Goal: Transaction & Acquisition: Purchase product/service

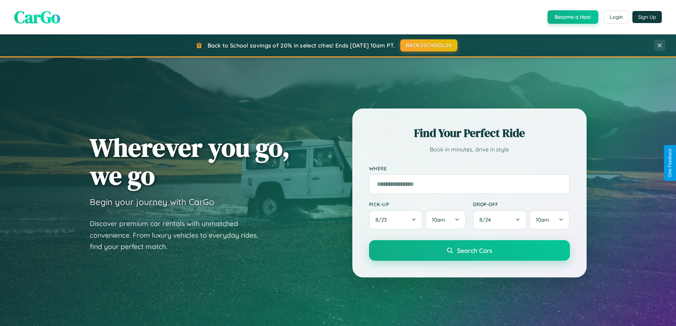
scroll to position [21, 0]
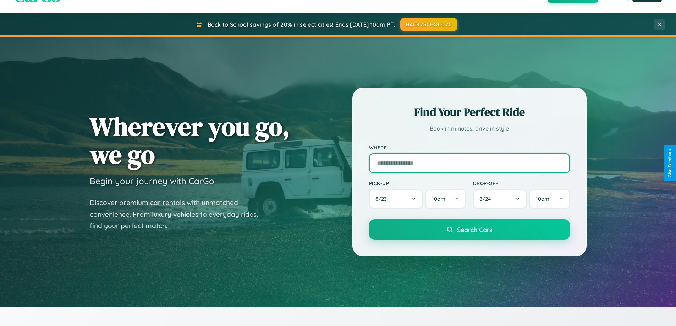
click at [469, 163] on input "text" at bounding box center [469, 163] width 201 height 20
type input "**********"
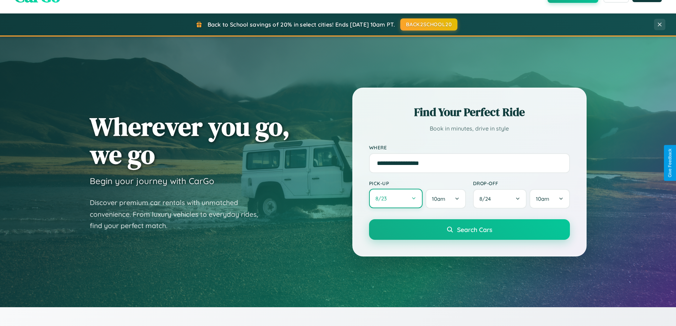
click at [396, 199] on button "8 / 23" at bounding box center [396, 199] width 54 height 20
select select "*"
select select "****"
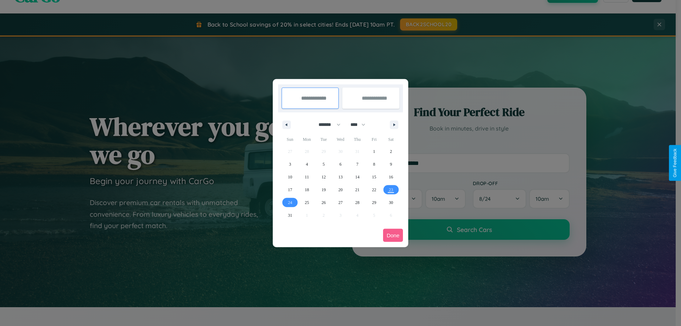
click at [327, 125] on select "******* ******** ***** ***** *** **** **** ****** ********* ******* ******** **…" at bounding box center [328, 125] width 30 height 12
select select "*"
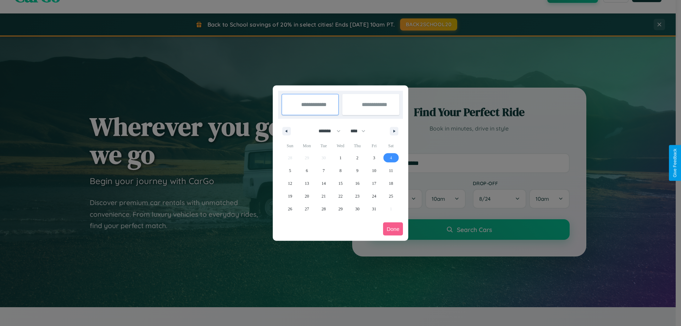
click at [391, 158] on span "4" at bounding box center [391, 158] width 2 height 13
type input "**********"
click at [324, 170] on span "7" at bounding box center [324, 170] width 2 height 13
type input "**********"
click at [393, 229] on button "Done" at bounding box center [393, 229] width 20 height 13
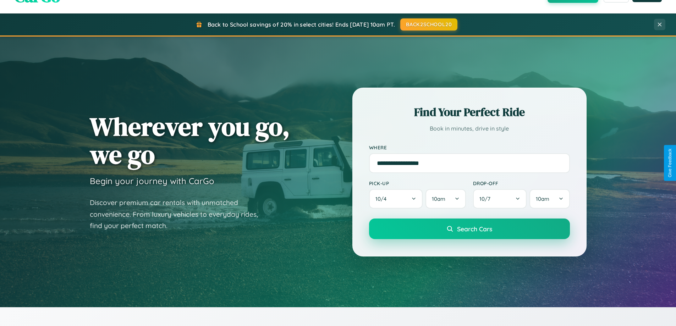
click at [469, 229] on span "Search Cars" at bounding box center [474, 229] width 35 height 8
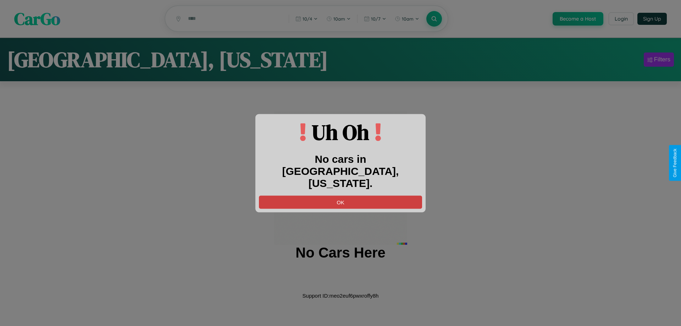
click at [341, 196] on button "OK" at bounding box center [340, 202] width 163 height 13
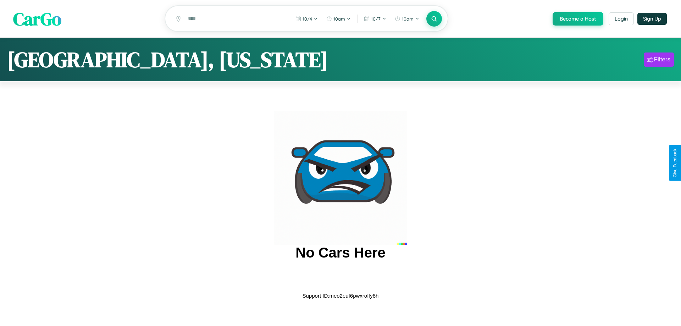
click at [37, 19] on span "CarGo" at bounding box center [37, 18] width 48 height 24
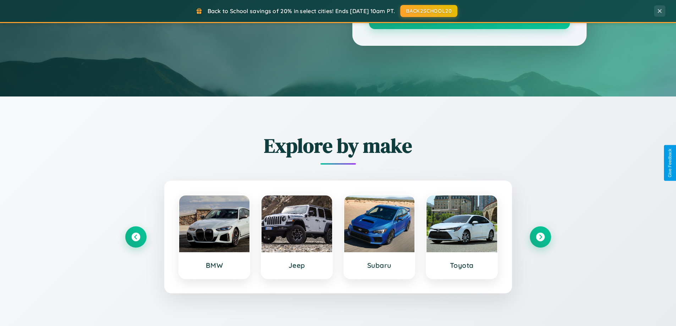
scroll to position [488, 0]
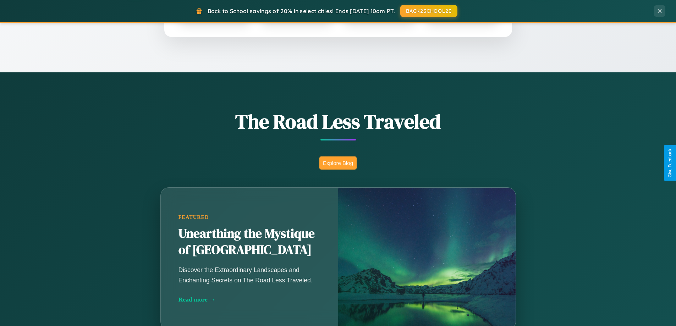
click at [338, 163] on button "Explore Blog" at bounding box center [337, 163] width 37 height 13
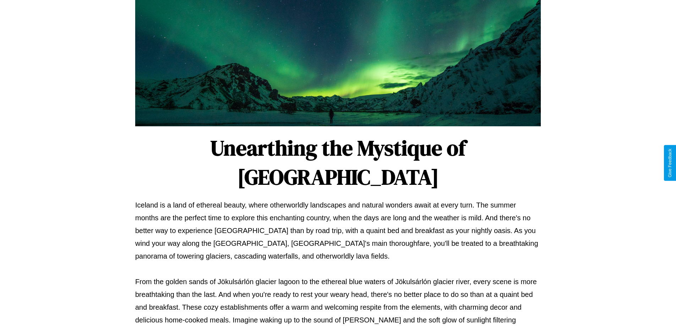
scroll to position [230, 0]
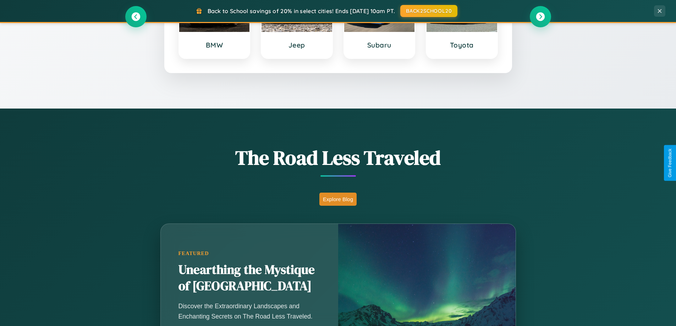
scroll to position [306, 0]
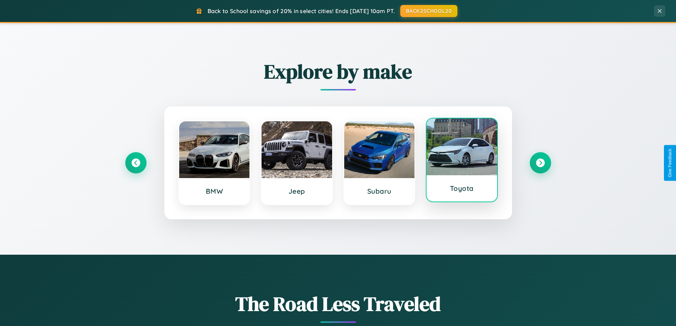
click at [462, 161] on div at bounding box center [462, 147] width 71 height 57
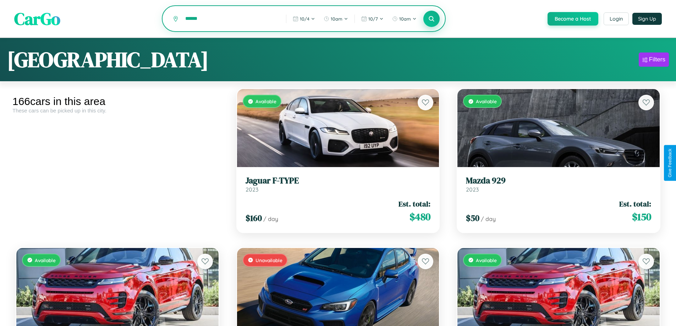
type input "******"
click at [431, 19] on icon at bounding box center [431, 18] width 7 height 7
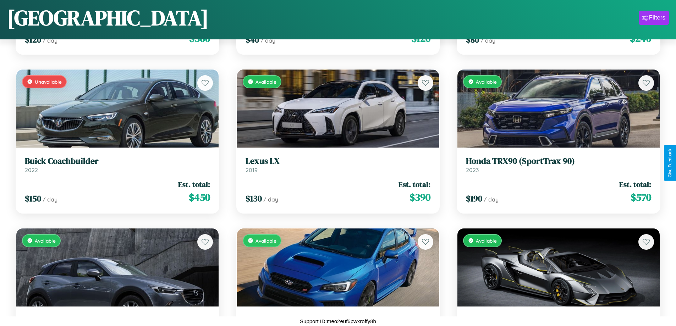
scroll to position [1212, 0]
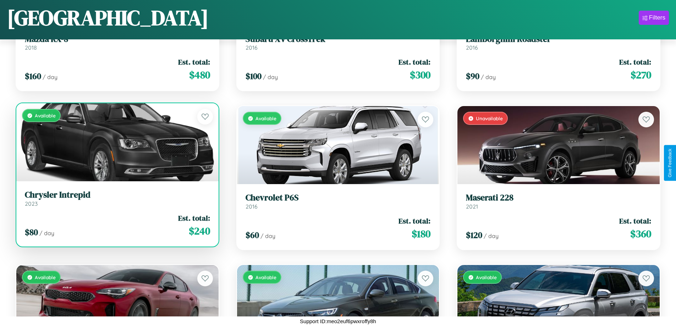
click at [116, 201] on link "Chrysler Intrepid 2023" at bounding box center [117, 198] width 185 height 17
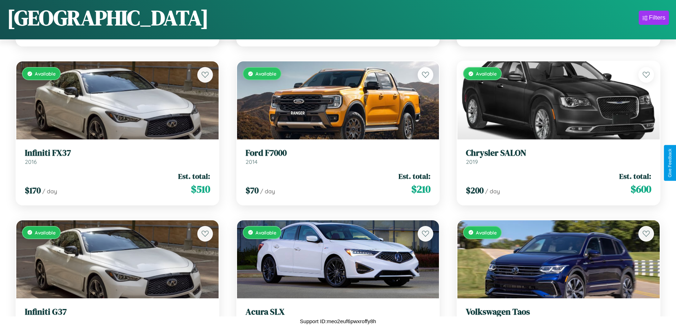
scroll to position [2643, 0]
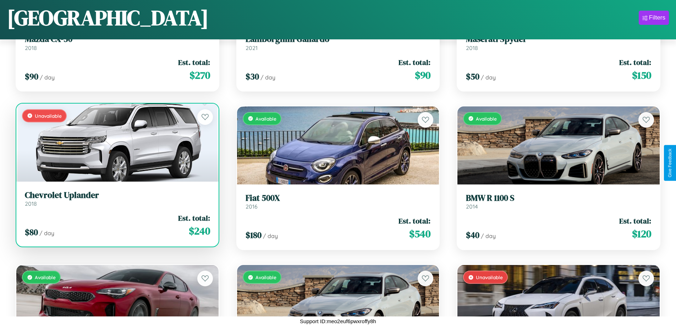
click at [116, 201] on link "Chevrolet Uplander 2018" at bounding box center [117, 198] width 185 height 17
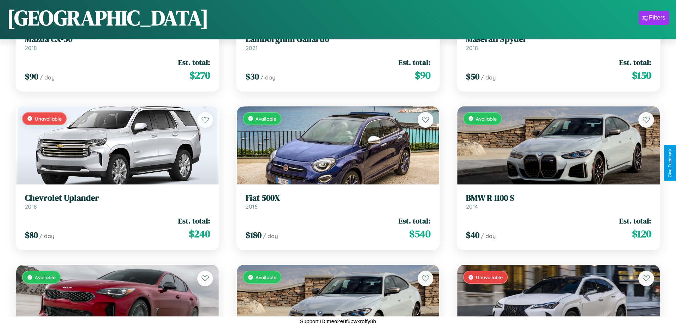
scroll to position [6643, 0]
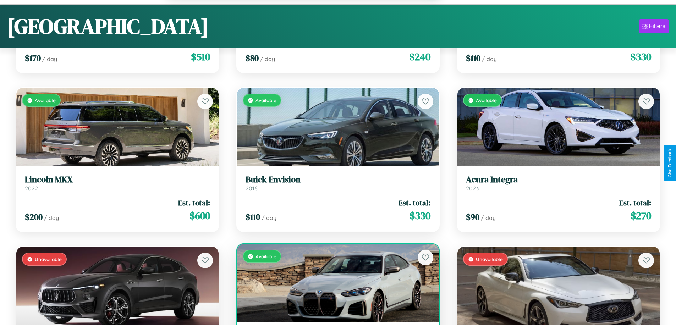
click at [335, 287] on div "Available" at bounding box center [338, 283] width 202 height 78
click at [335, 284] on div "Available" at bounding box center [338, 283] width 202 height 78
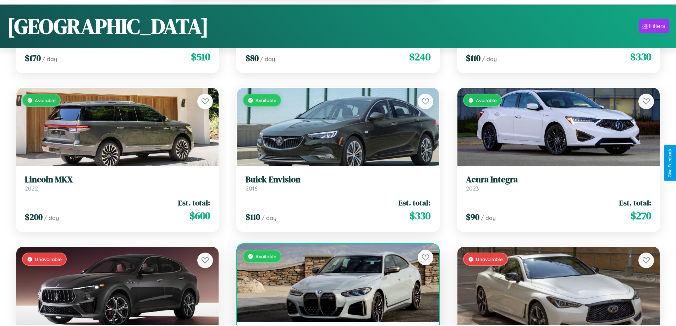
click at [335, 284] on div "Available" at bounding box center [338, 283] width 202 height 78
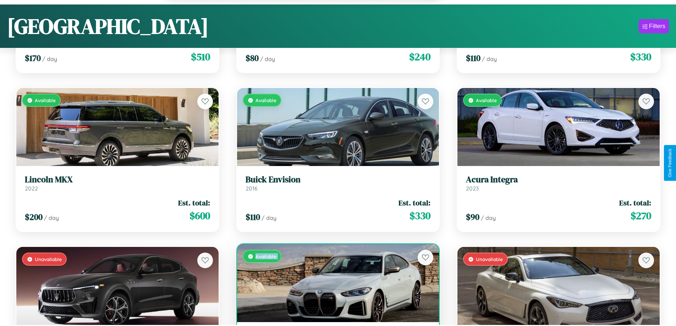
click at [335, 284] on div "Available" at bounding box center [338, 283] width 202 height 78
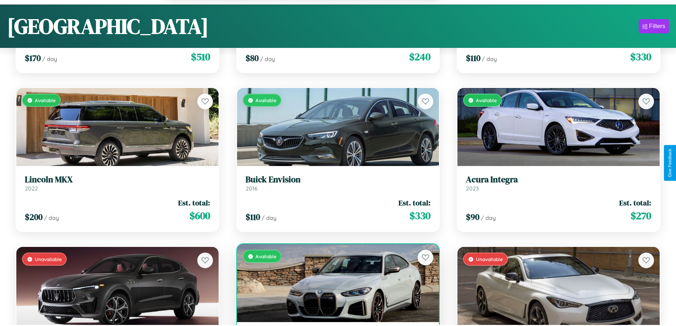
click at [335, 284] on div "Available" at bounding box center [338, 283] width 202 height 78
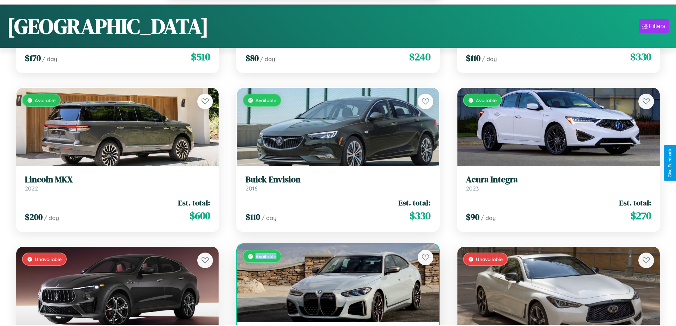
click at [335, 284] on div "Available" at bounding box center [338, 283] width 202 height 78
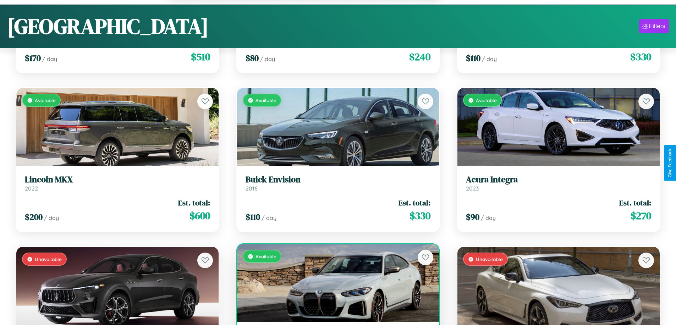
scroll to position [6666, 0]
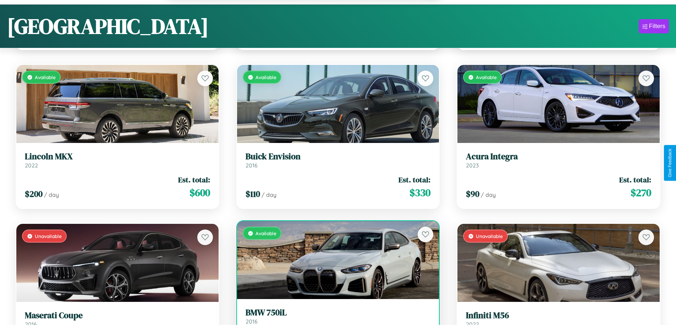
click at [335, 317] on h3 "BMW 750iL" at bounding box center [338, 313] width 185 height 10
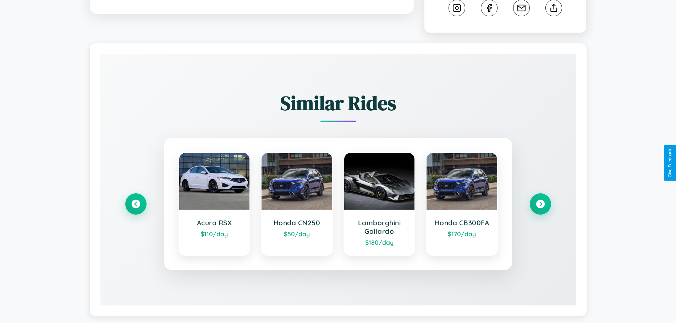
scroll to position [395, 0]
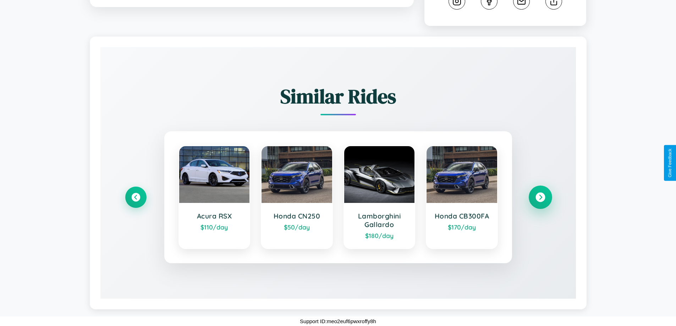
click at [540, 197] on icon at bounding box center [541, 198] width 10 height 10
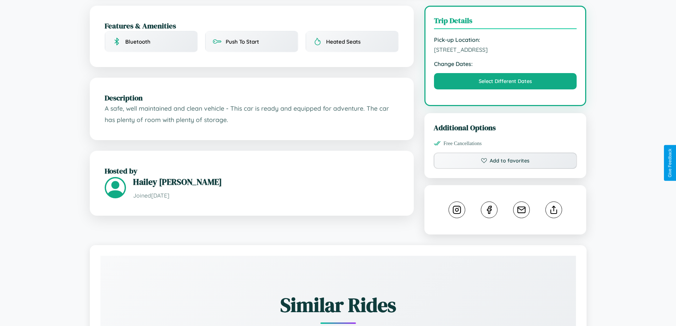
scroll to position [184, 0]
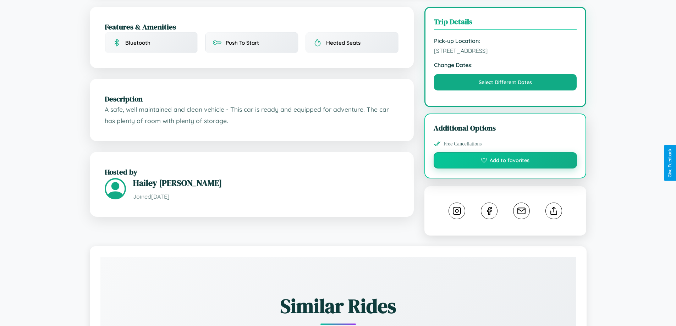
click at [505, 162] on button "Add to favorites" at bounding box center [506, 160] width 144 height 16
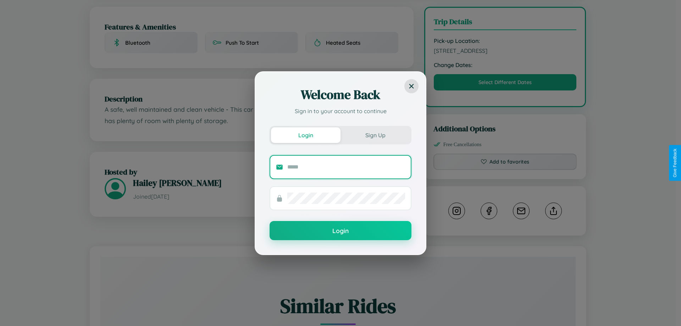
click at [346, 167] on input "text" at bounding box center [346, 166] width 118 height 11
type input "**********"
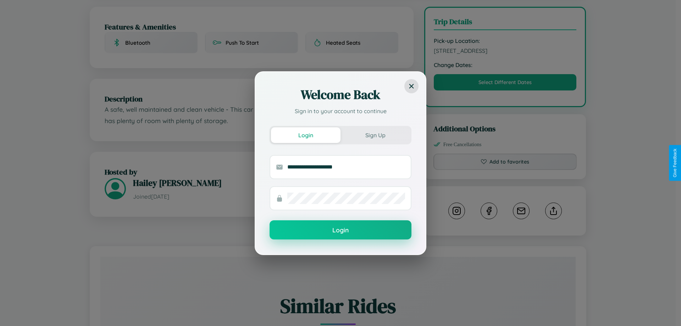
click at [341, 230] on button "Login" at bounding box center [341, 229] width 142 height 19
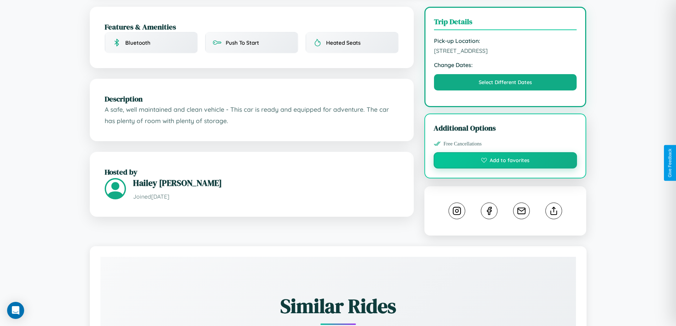
click at [505, 163] on button "Add to favorites" at bounding box center [506, 160] width 144 height 16
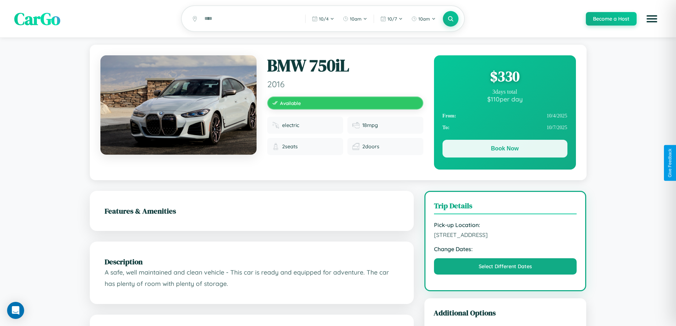
click at [505, 150] on button "Book Now" at bounding box center [505, 149] width 125 height 18
